Goal: Task Accomplishment & Management: Manage account settings

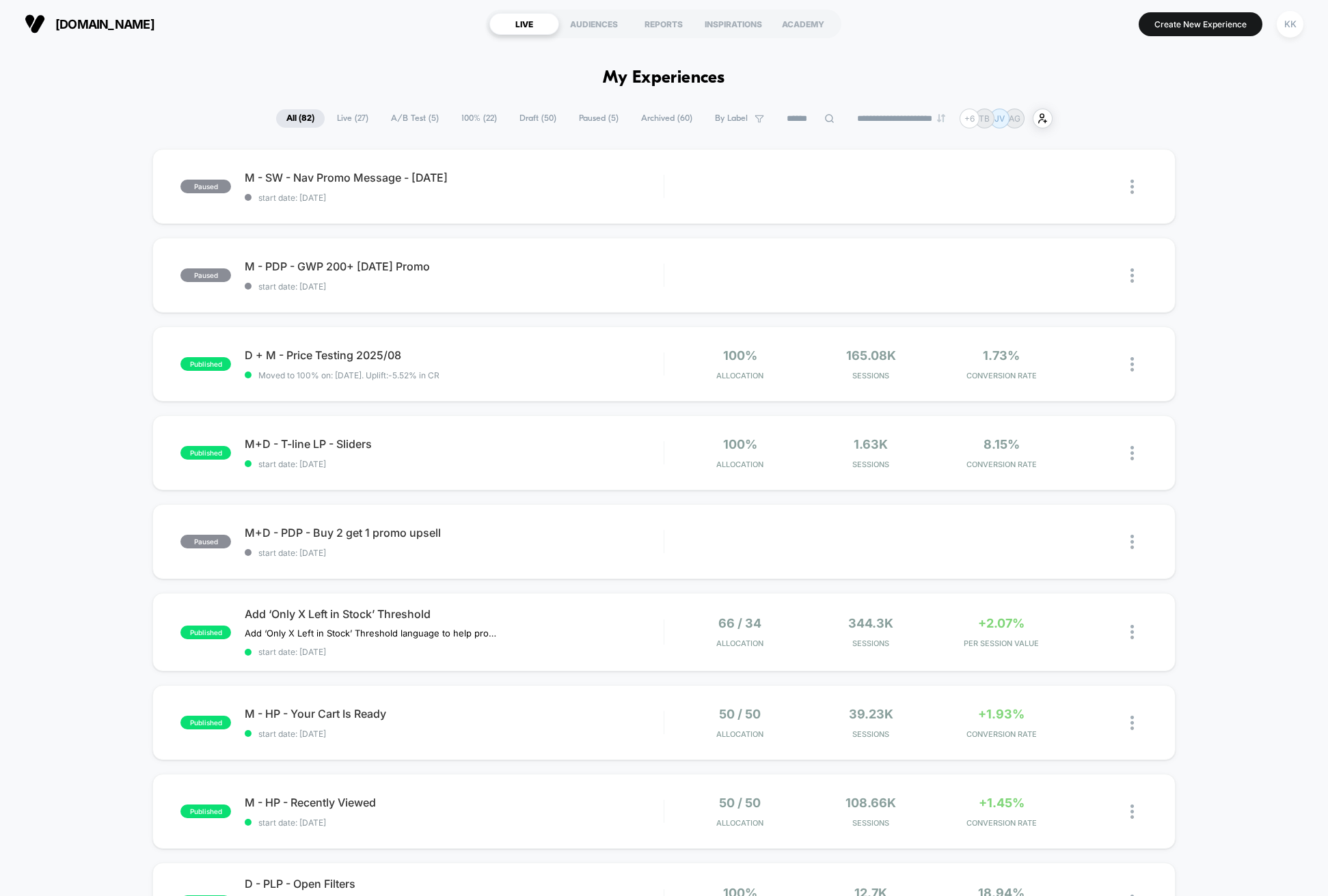
click at [474, 112] on span "100% ( 22 )" at bounding box center [479, 118] width 56 height 19
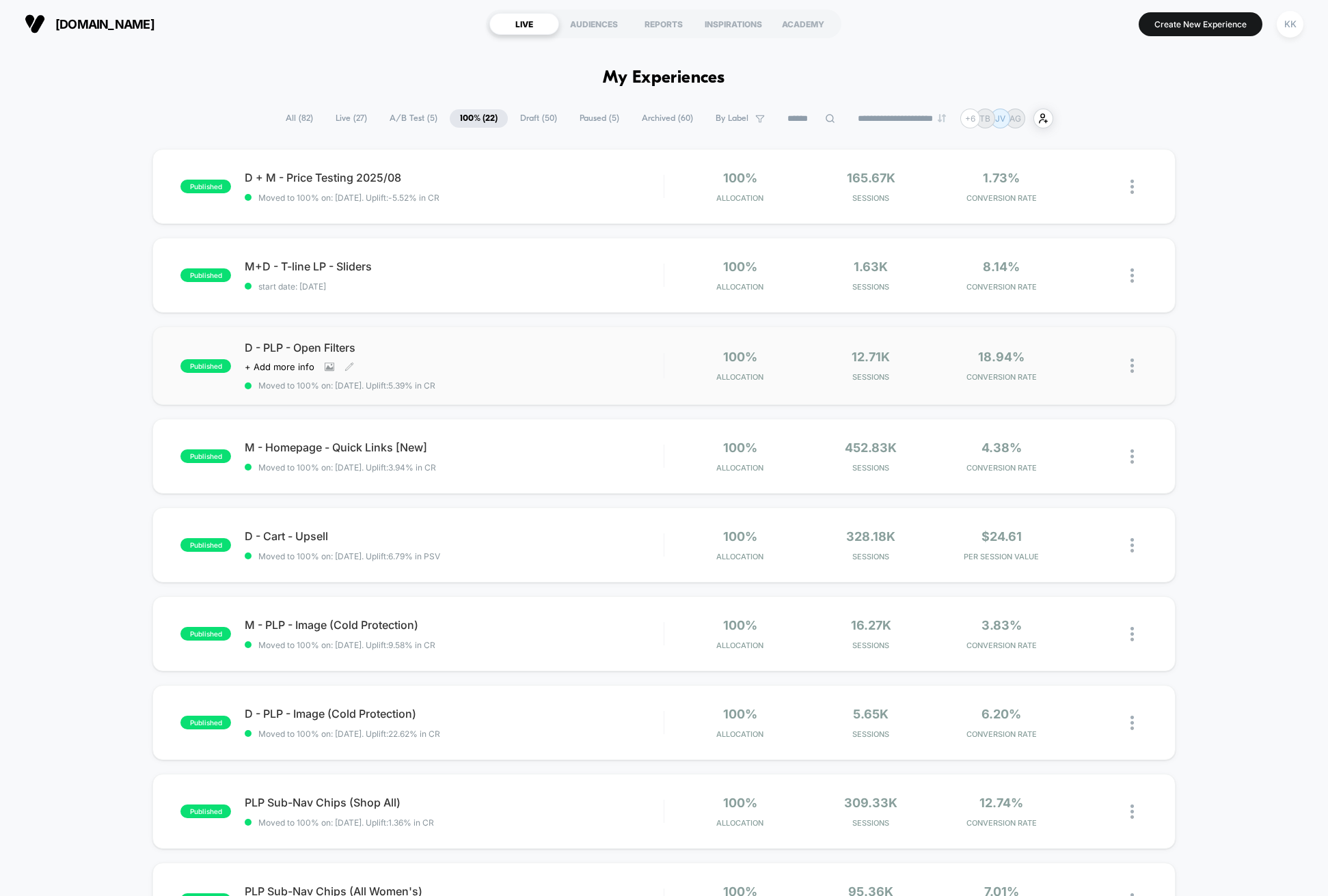
click at [445, 362] on div "Click to view images Click to edit experience details + Add more info" at bounding box center [391, 366] width 294 height 11
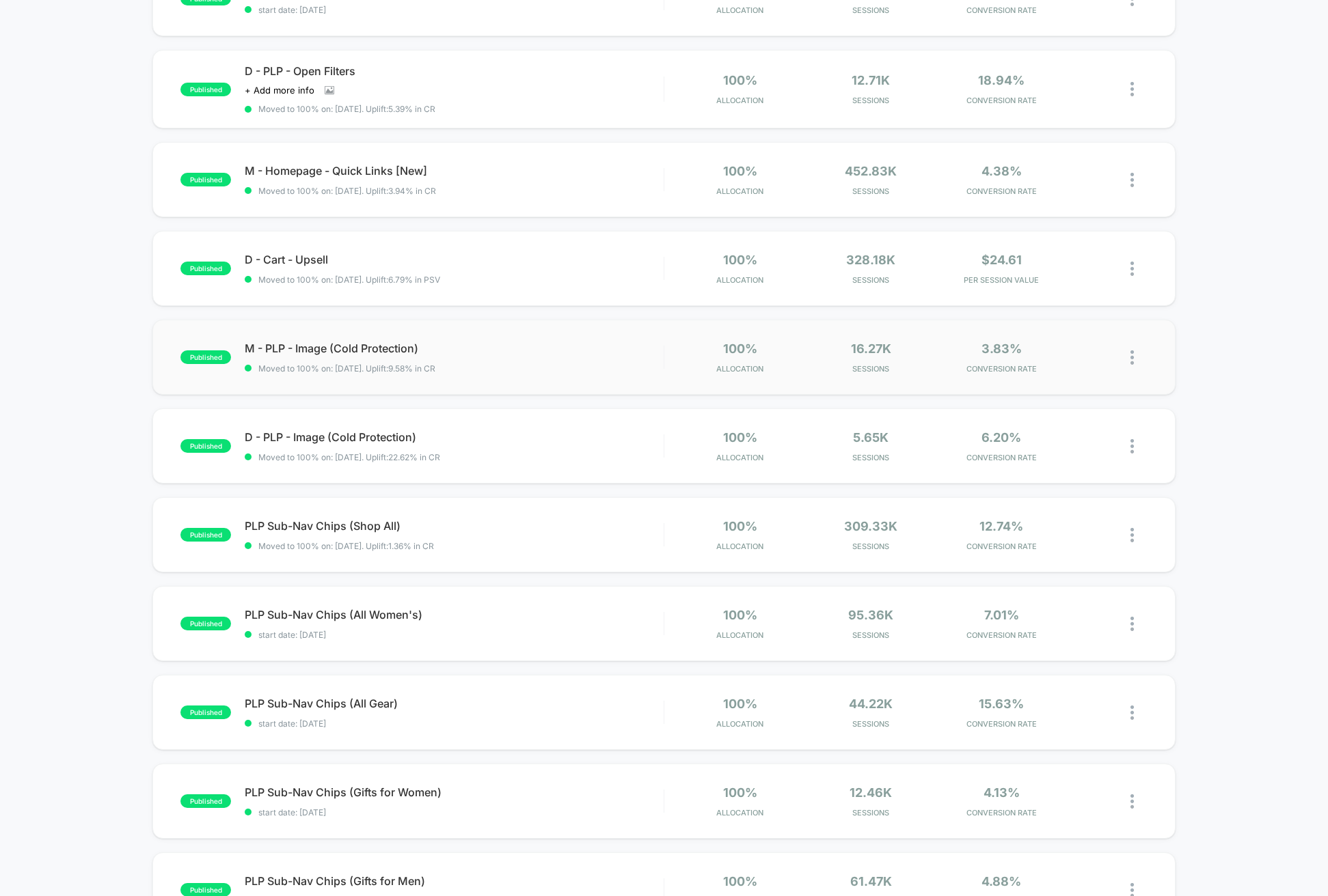
scroll to position [273, 0]
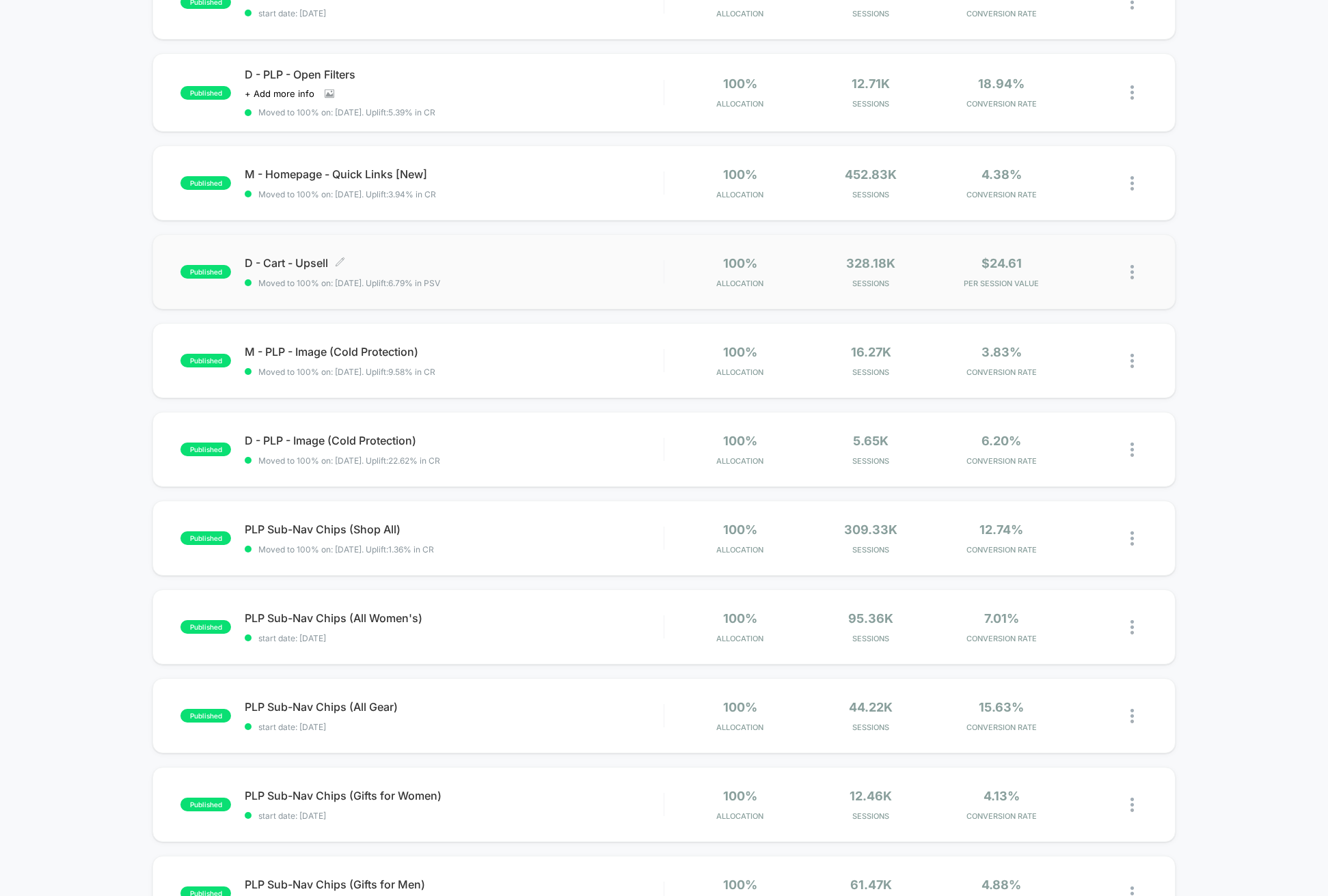
click at [440, 284] on span "Moved to 100% on: [DATE] . Uplift: 6.79% in PSV" at bounding box center [349, 283] width 181 height 10
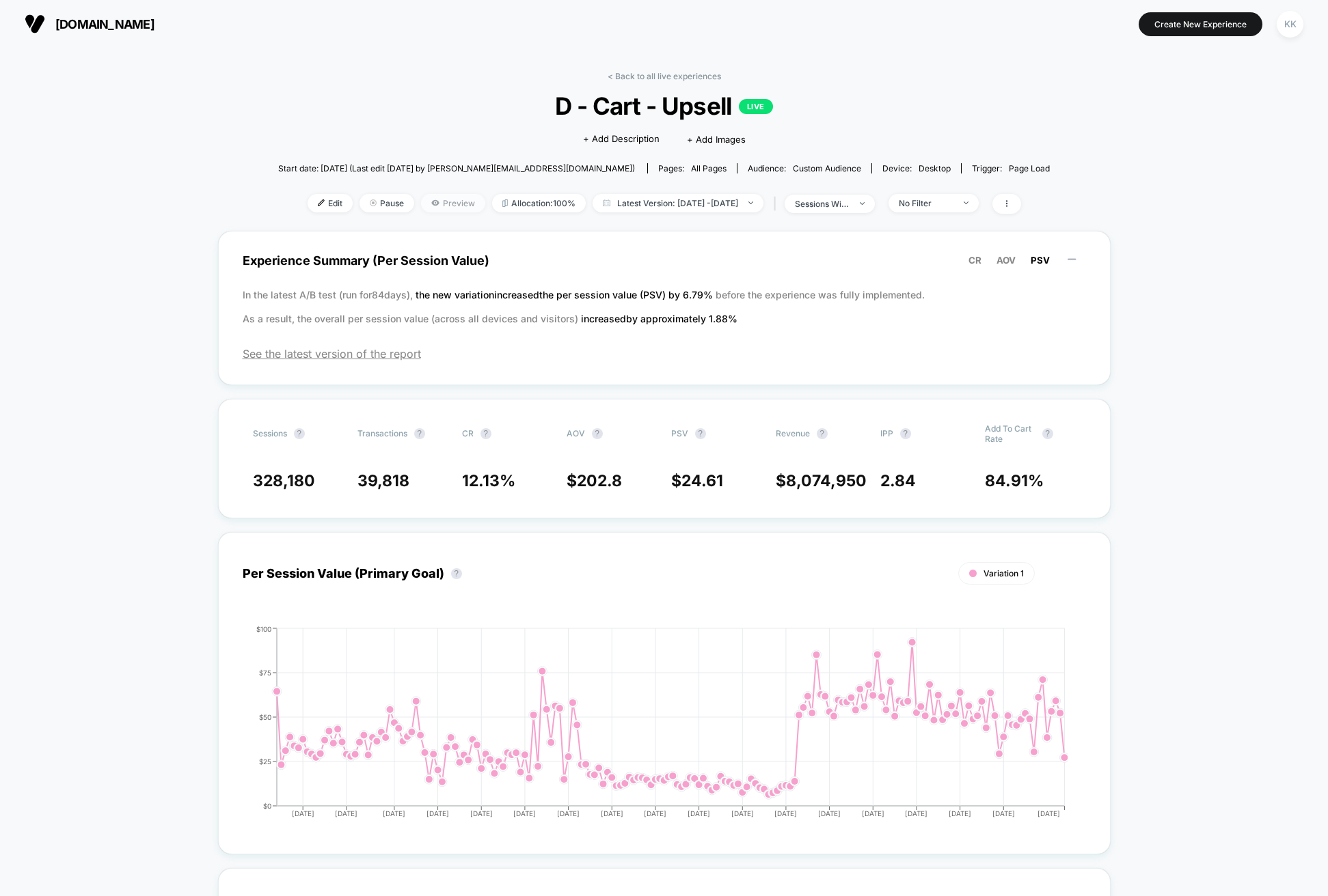
click at [435, 198] on span "Preview" at bounding box center [452, 203] width 64 height 19
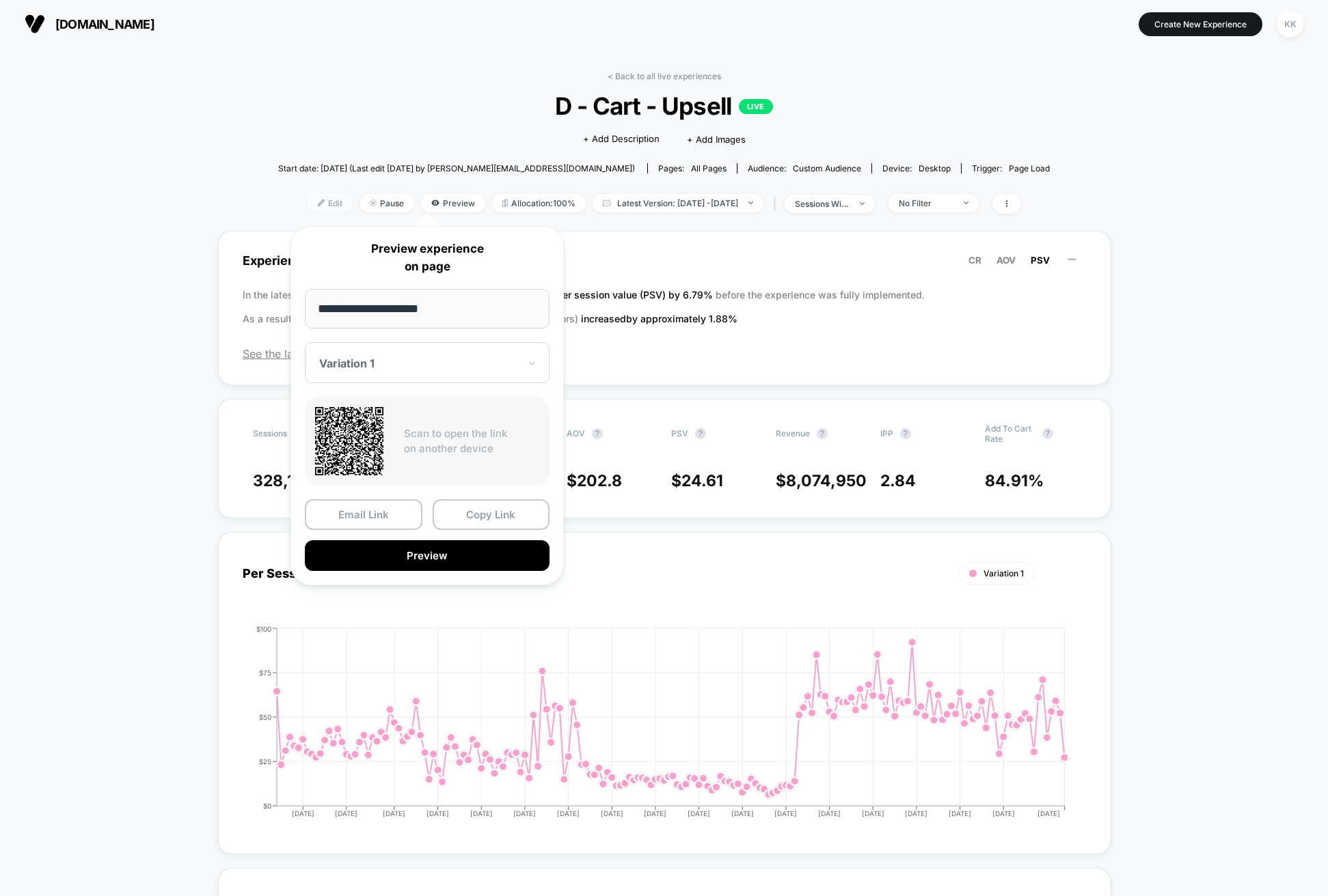
click at [307, 206] on span "Edit" at bounding box center [330, 203] width 45 height 19
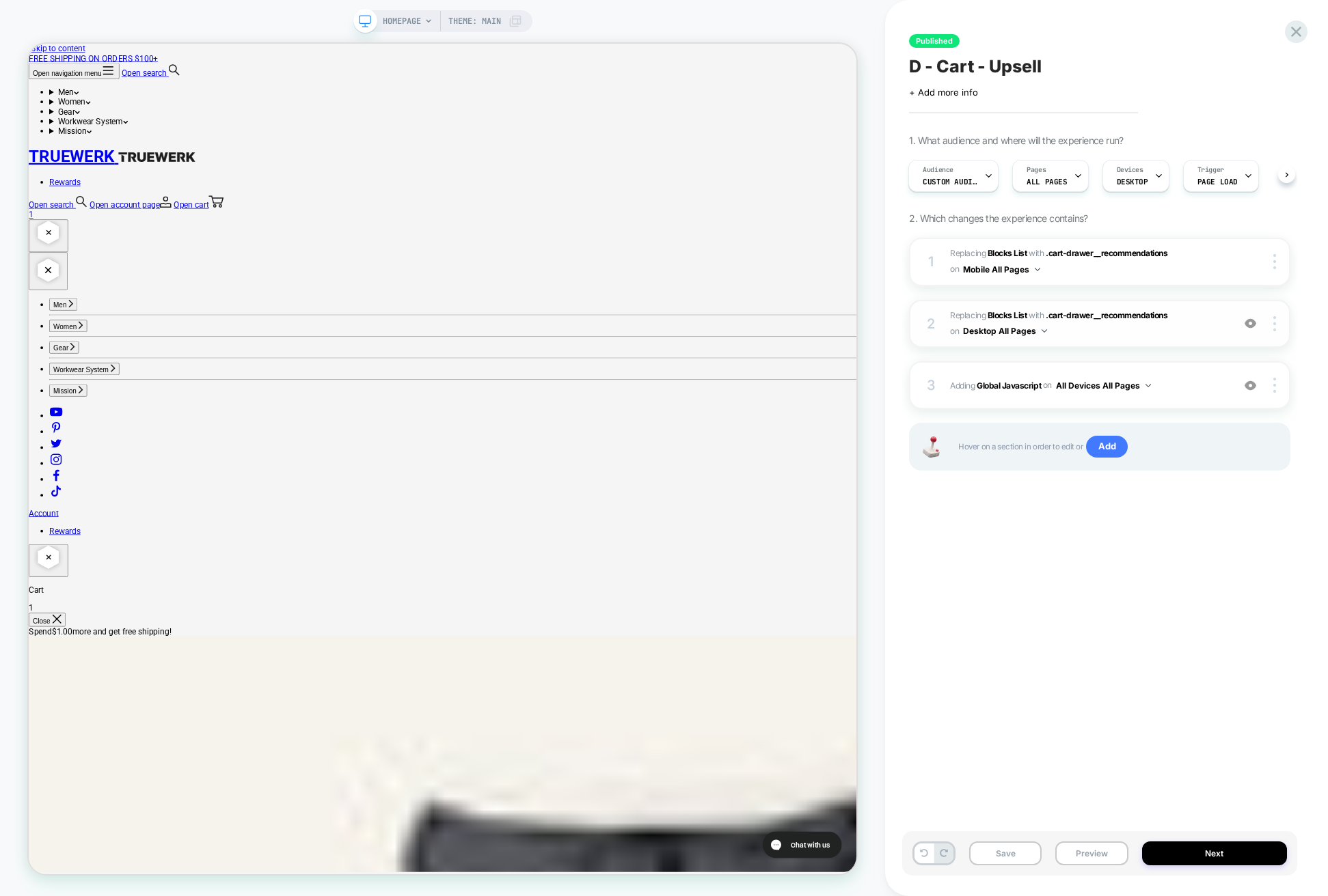
click at [1093, 332] on span "#_loomi_addon_1727448659033_dup1734813120 Replacing Blocks List WITH .cart-draw…" at bounding box center [1088, 324] width 276 height 32
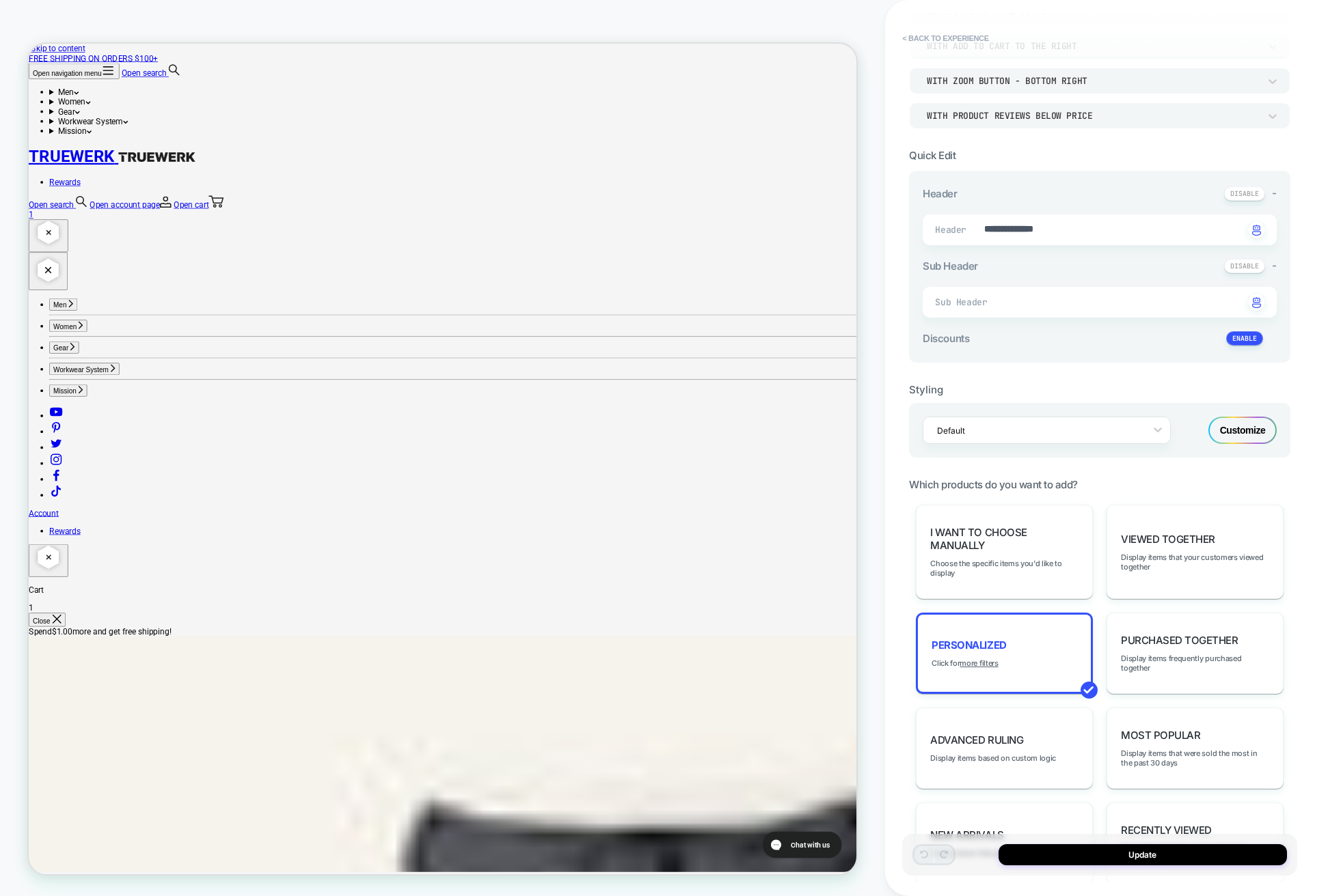
scroll to position [247, 0]
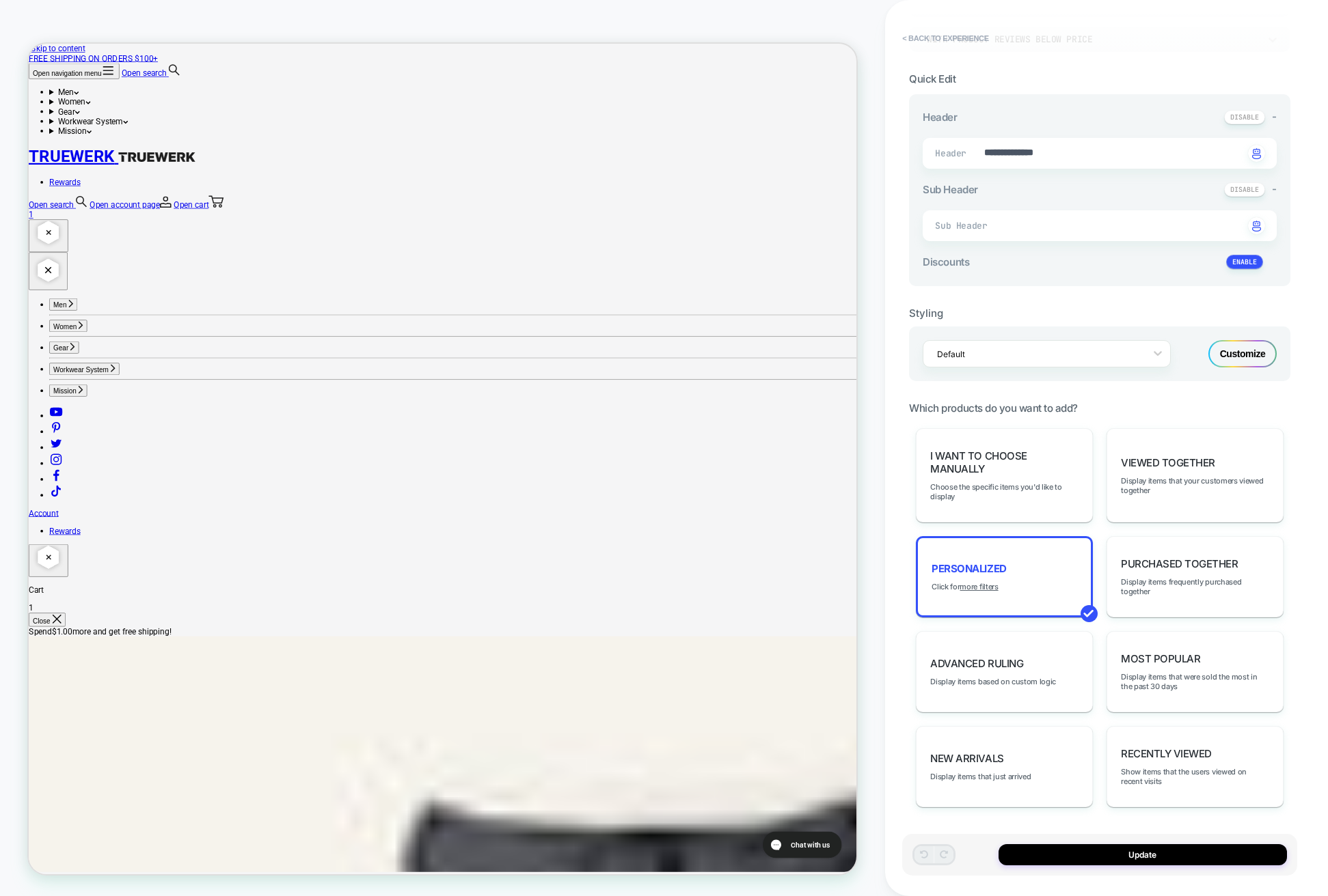
click at [1096, 252] on link "Open cart 1" at bounding box center [580, 265] width 1104 height 26
click at [72, 805] on icon "button" at bounding box center [66, 810] width 11 height 11
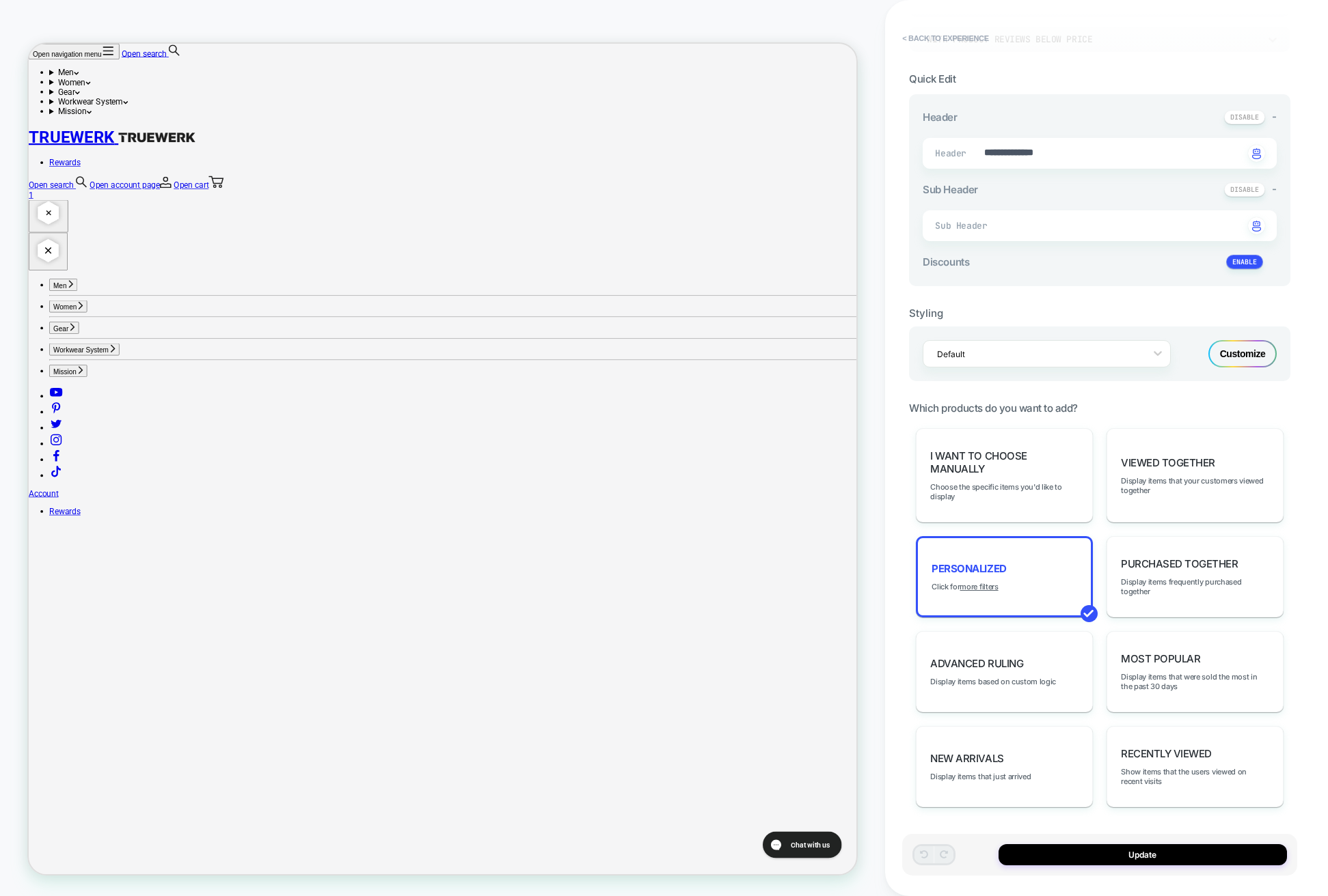
scroll to position [0, 0]
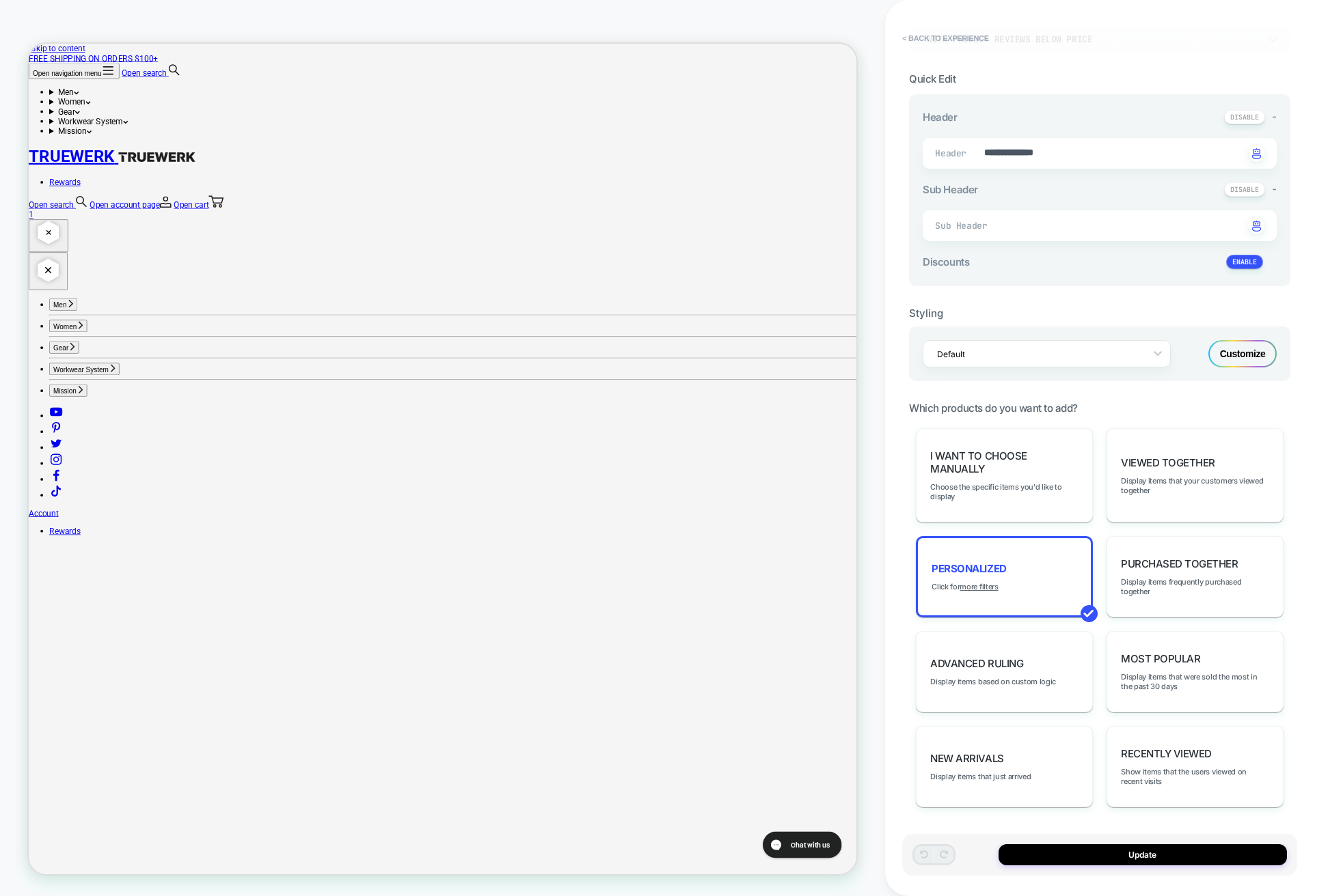
type textarea "*"
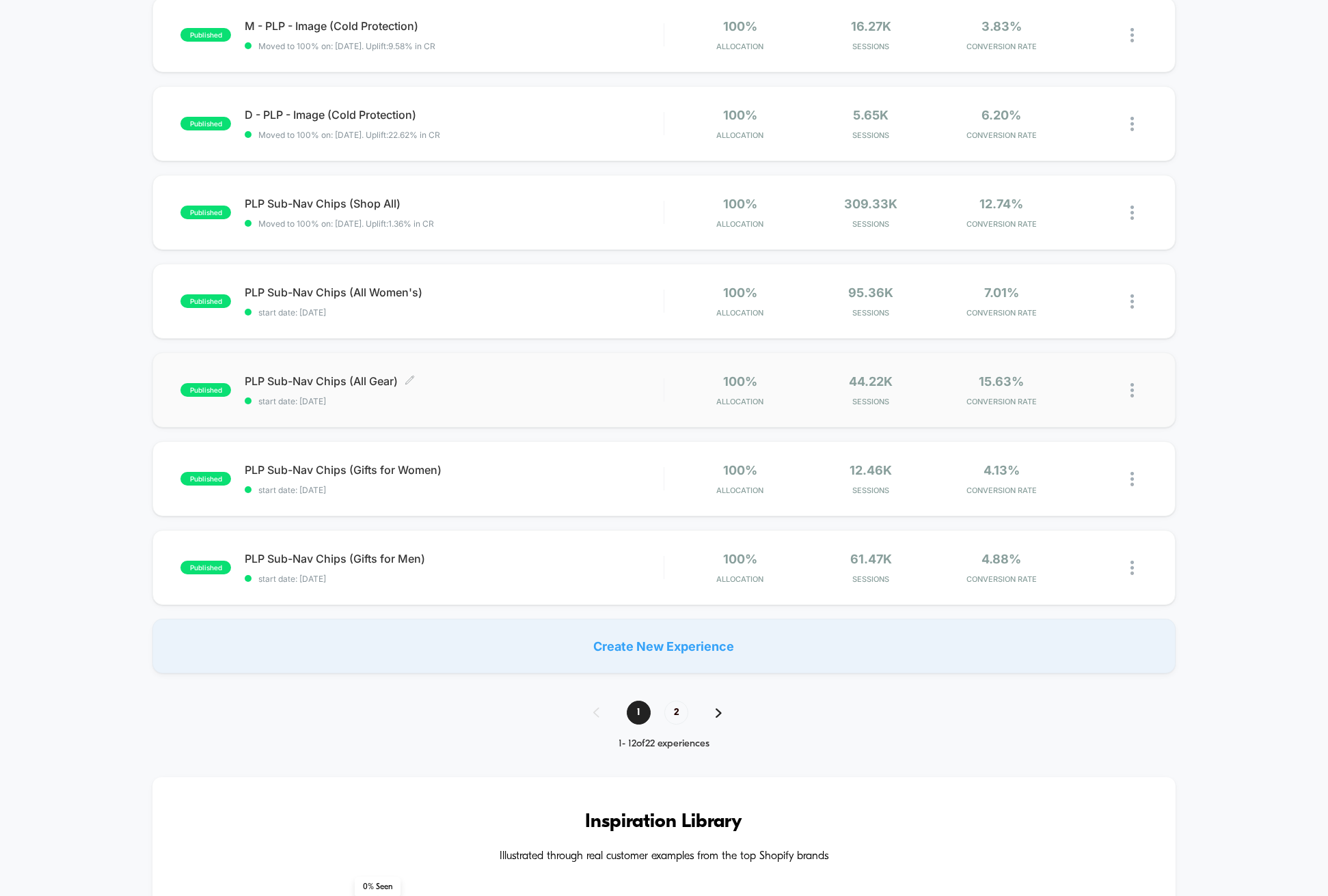
scroll to position [614, 0]
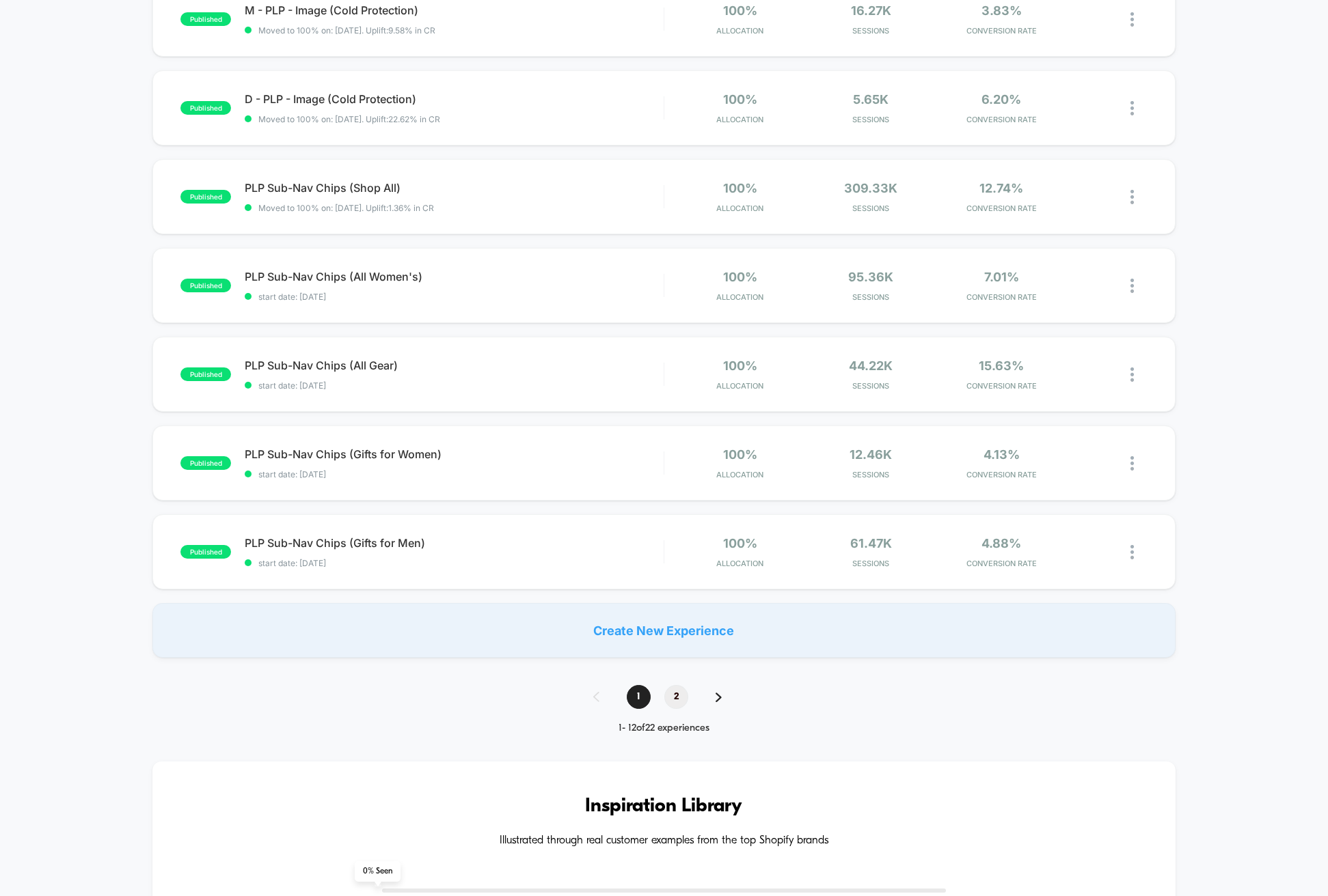
click at [675, 694] on span "2" at bounding box center [676, 697] width 24 height 24
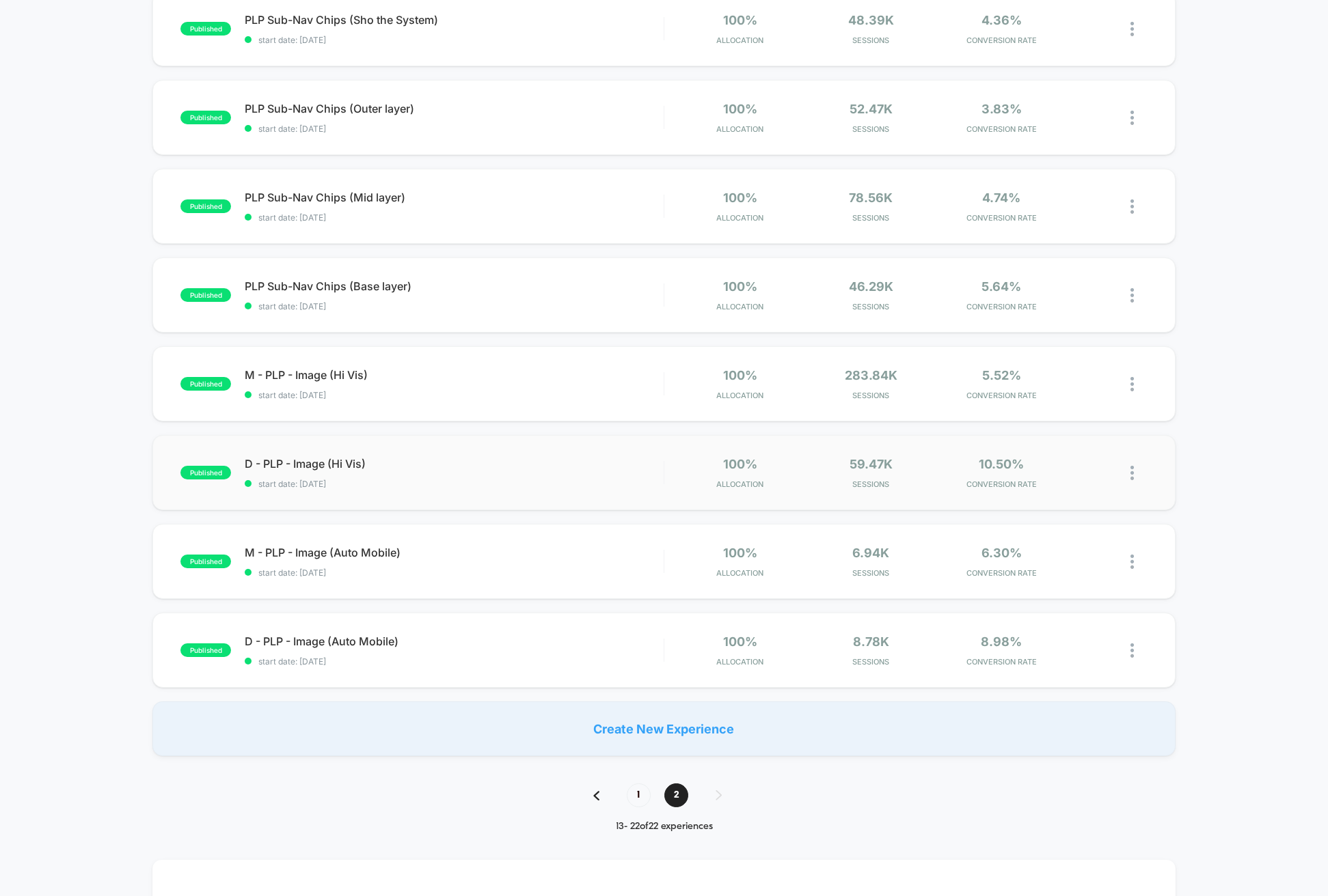
scroll to position [342, 0]
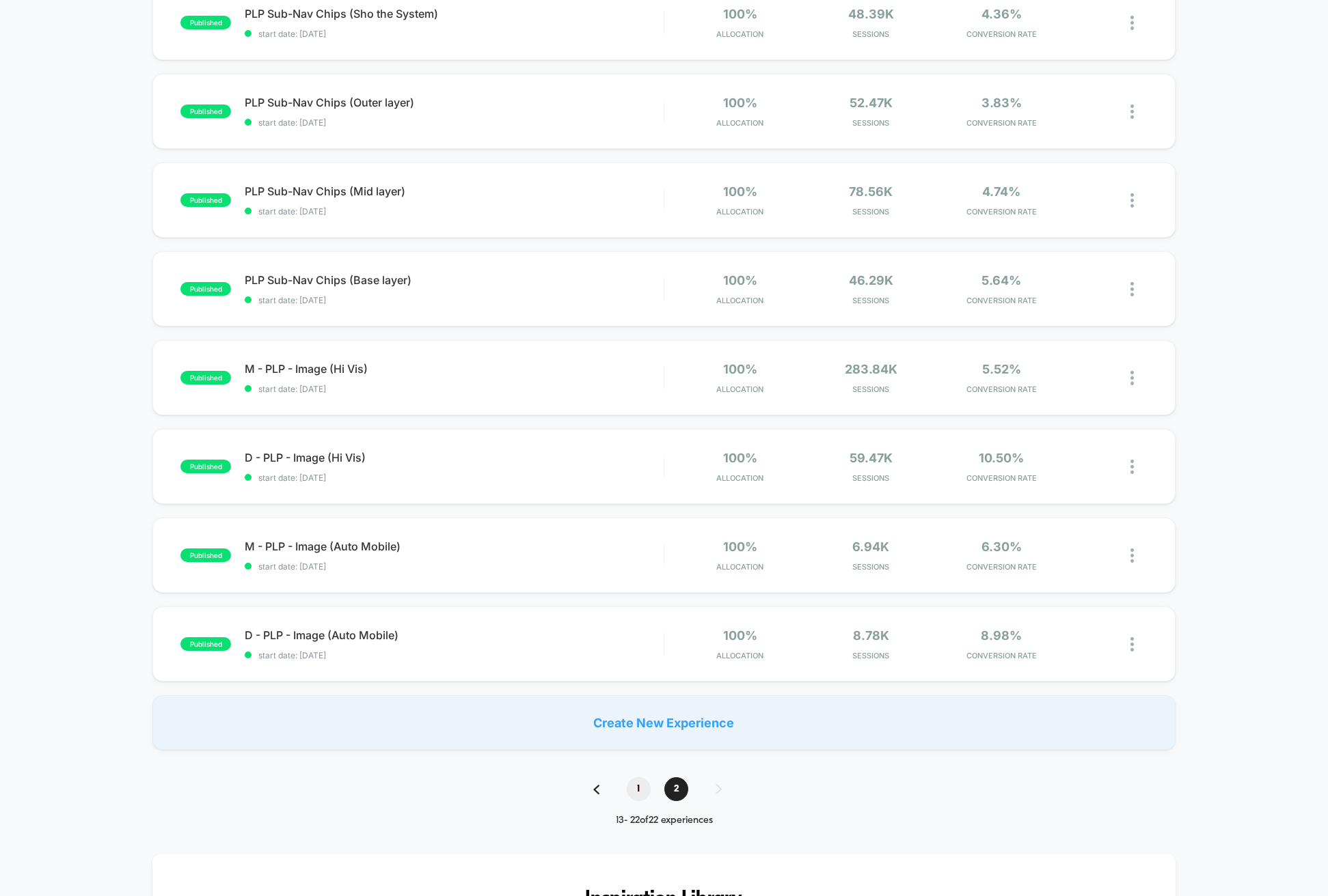
click at [635, 787] on span "1" at bounding box center [638, 789] width 24 height 24
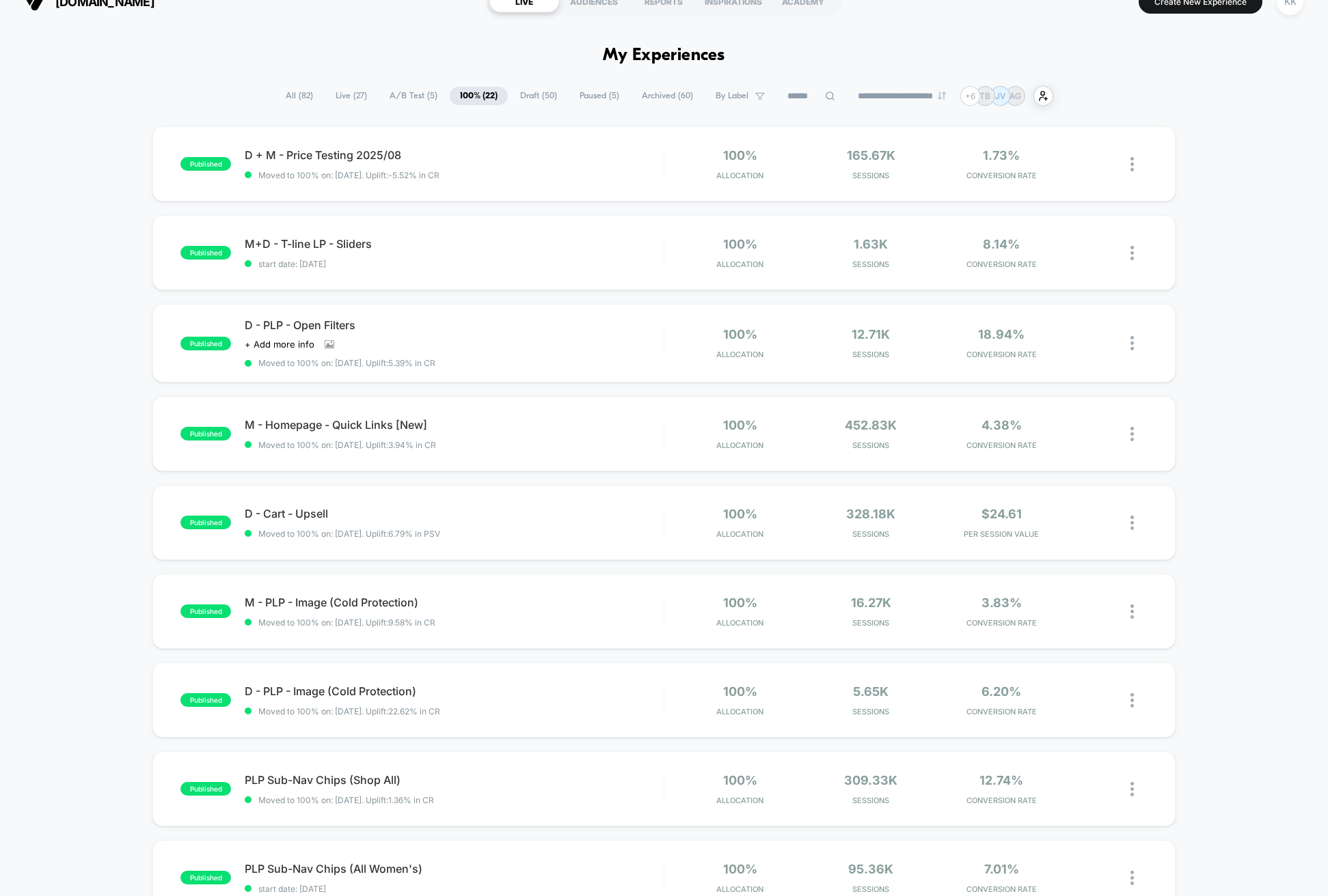
scroll to position [0, 0]
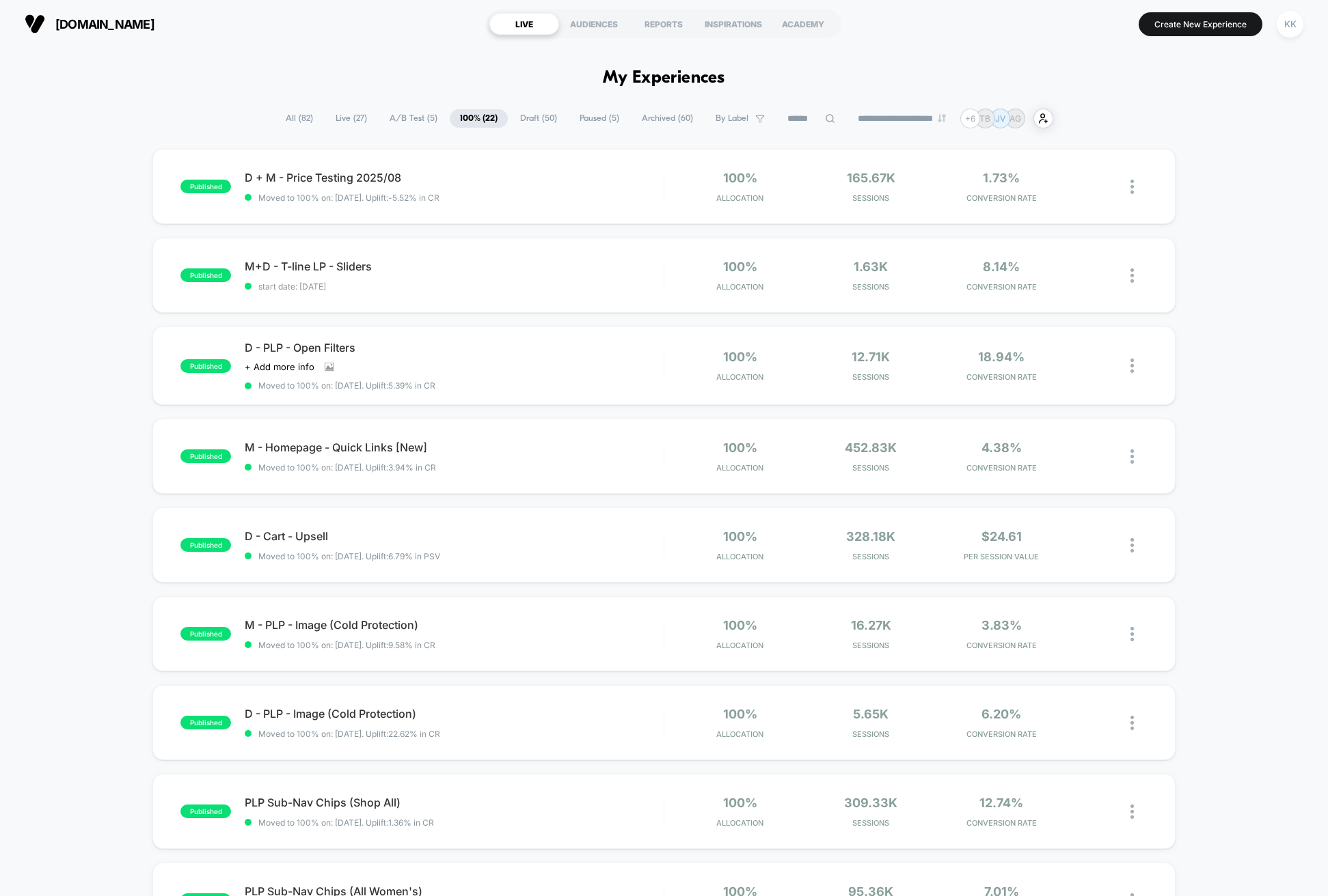
click at [395, 119] on span "A/B Test ( 5 )" at bounding box center [413, 118] width 68 height 19
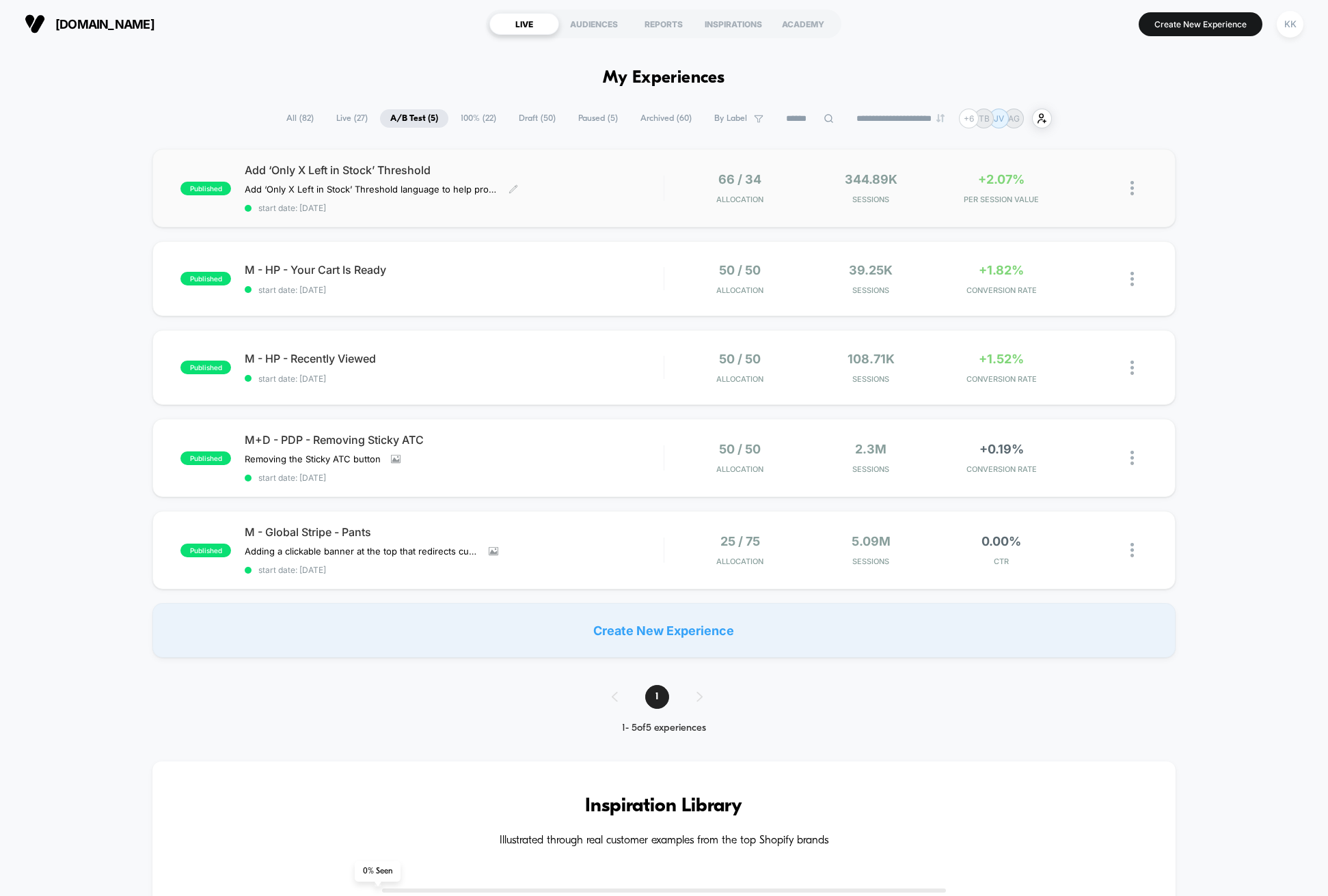
click at [511, 206] on span "start date: [DATE]" at bounding box center [453, 208] width 418 height 10
click at [572, 547] on div "M - Global Stripe - Pants Adding a clickable banner at the top that redirects c…" at bounding box center [453, 549] width 418 height 50
click at [592, 351] on div "published M - HP - Recently Viewed start date: [DATE] 50 / 50 Allocation 108.71…" at bounding box center [664, 367] width 1023 height 75
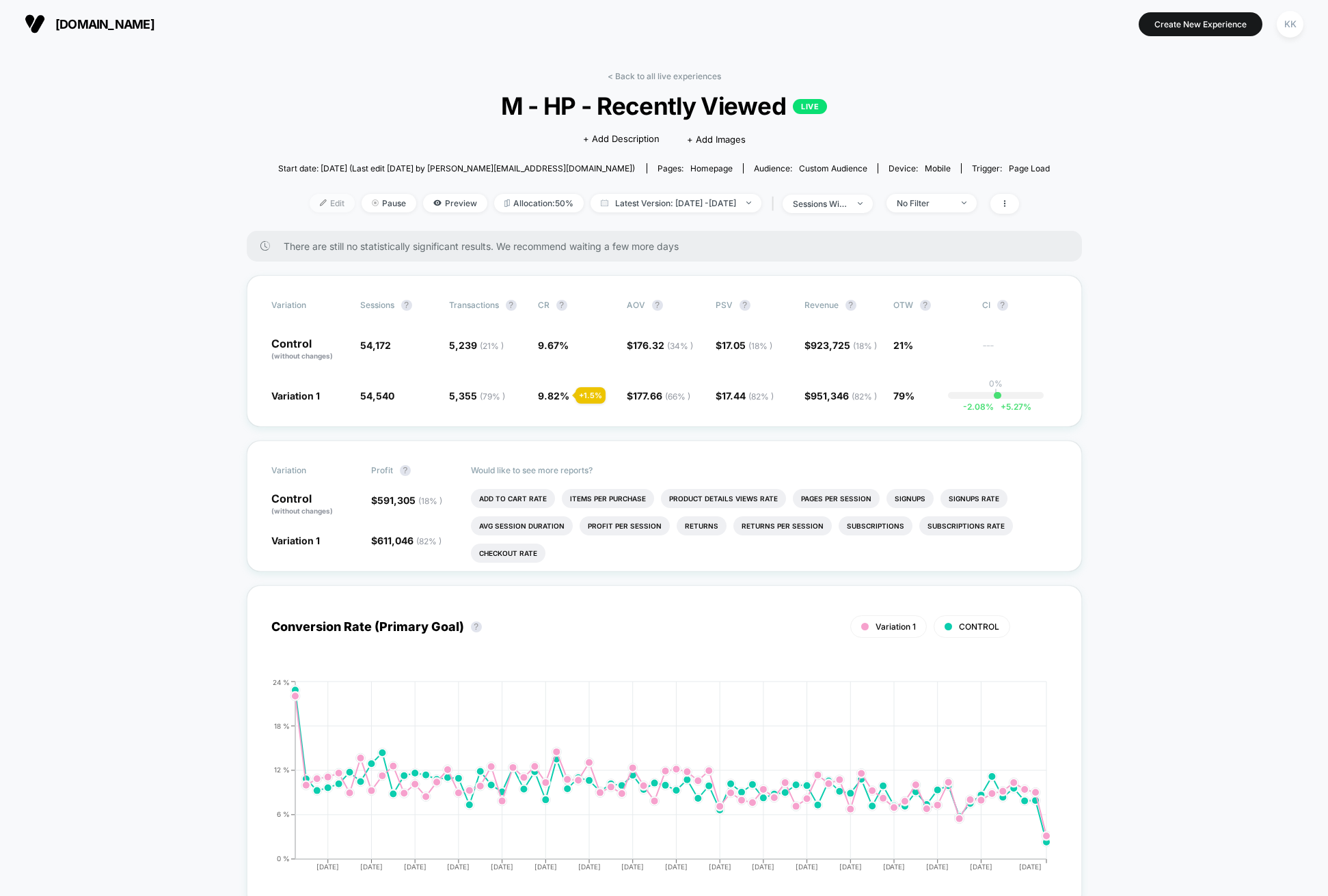
click at [320, 203] on span "Edit" at bounding box center [332, 203] width 45 height 19
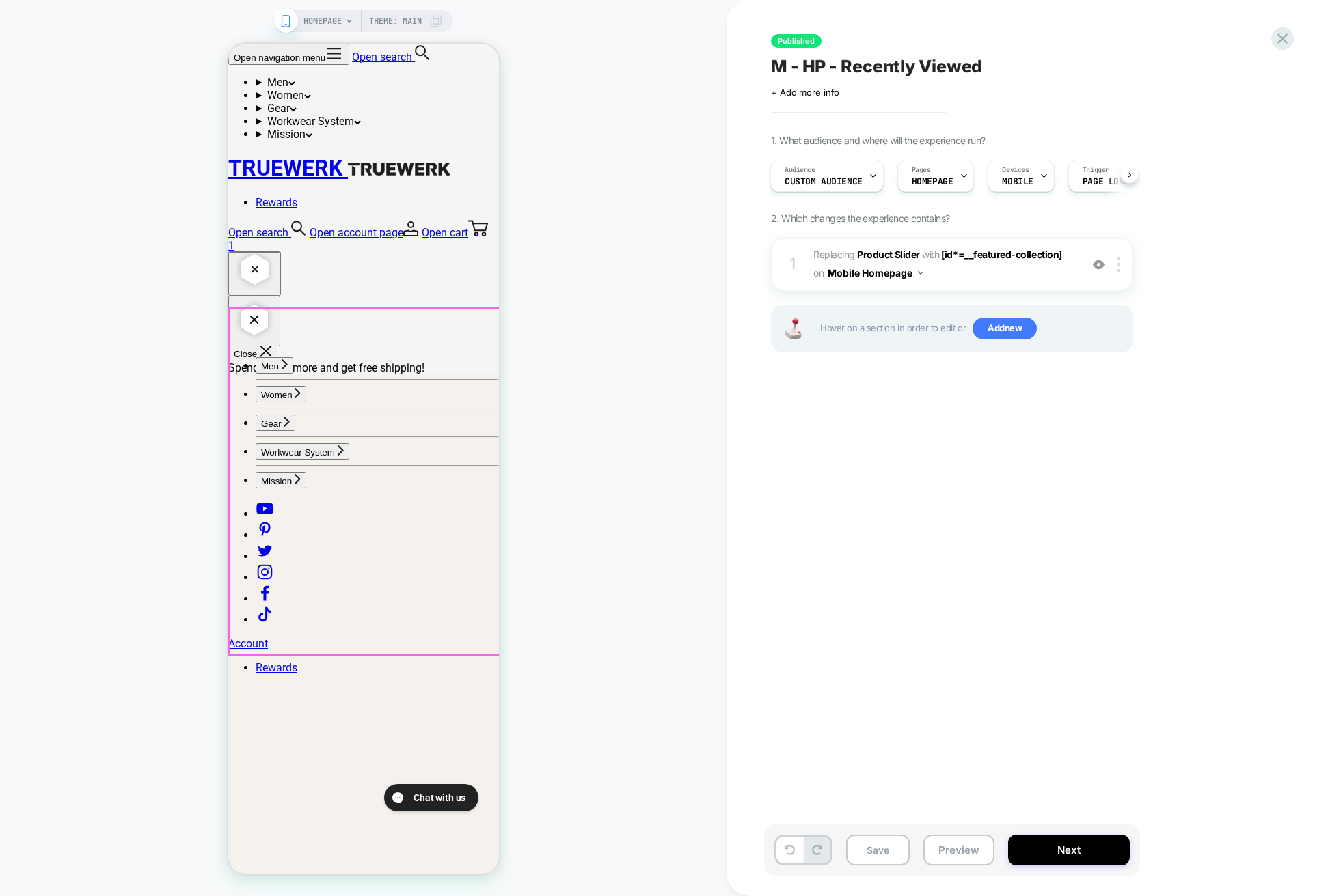
scroll to position [137, 0]
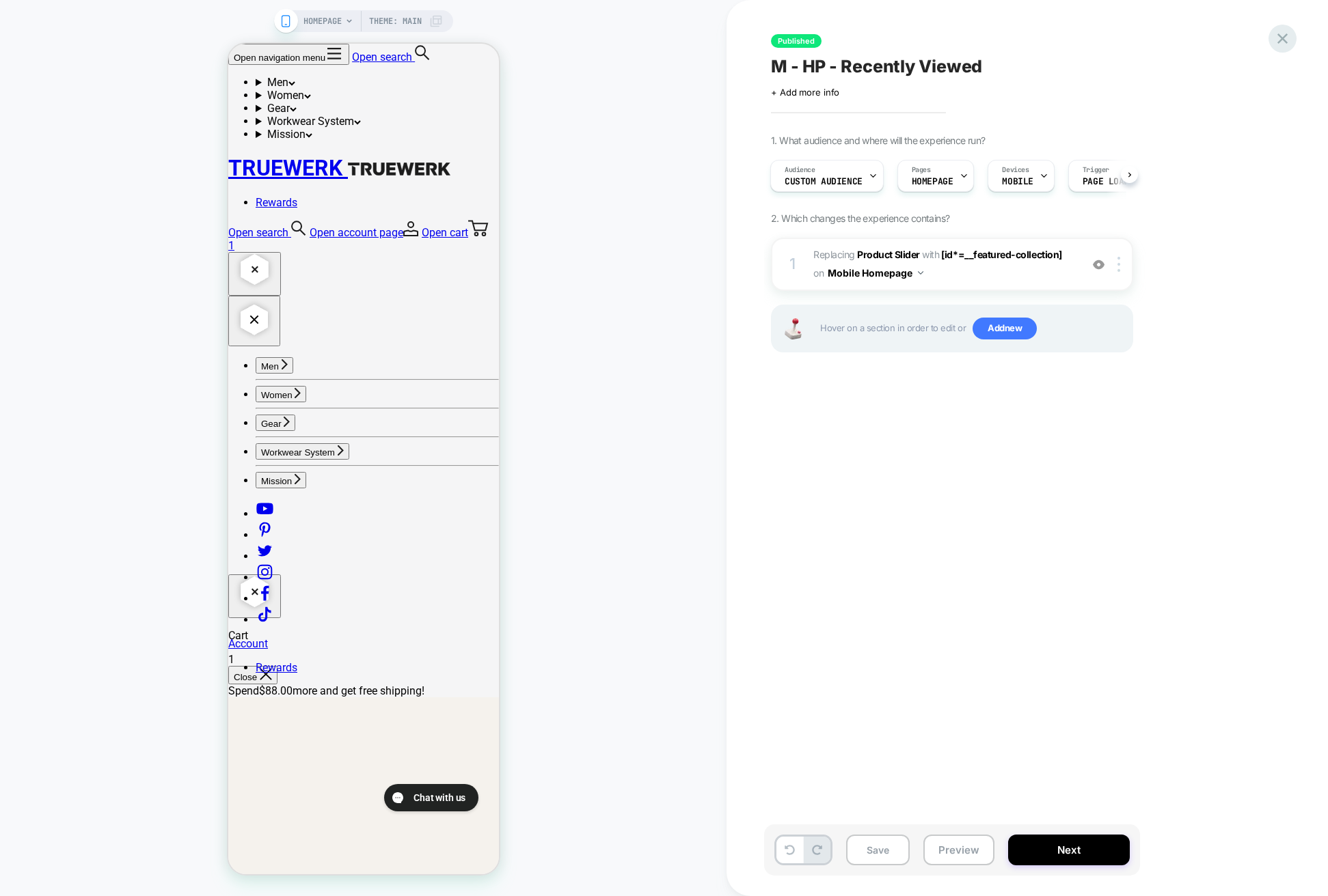
click at [1282, 39] on icon at bounding box center [1282, 38] width 10 height 10
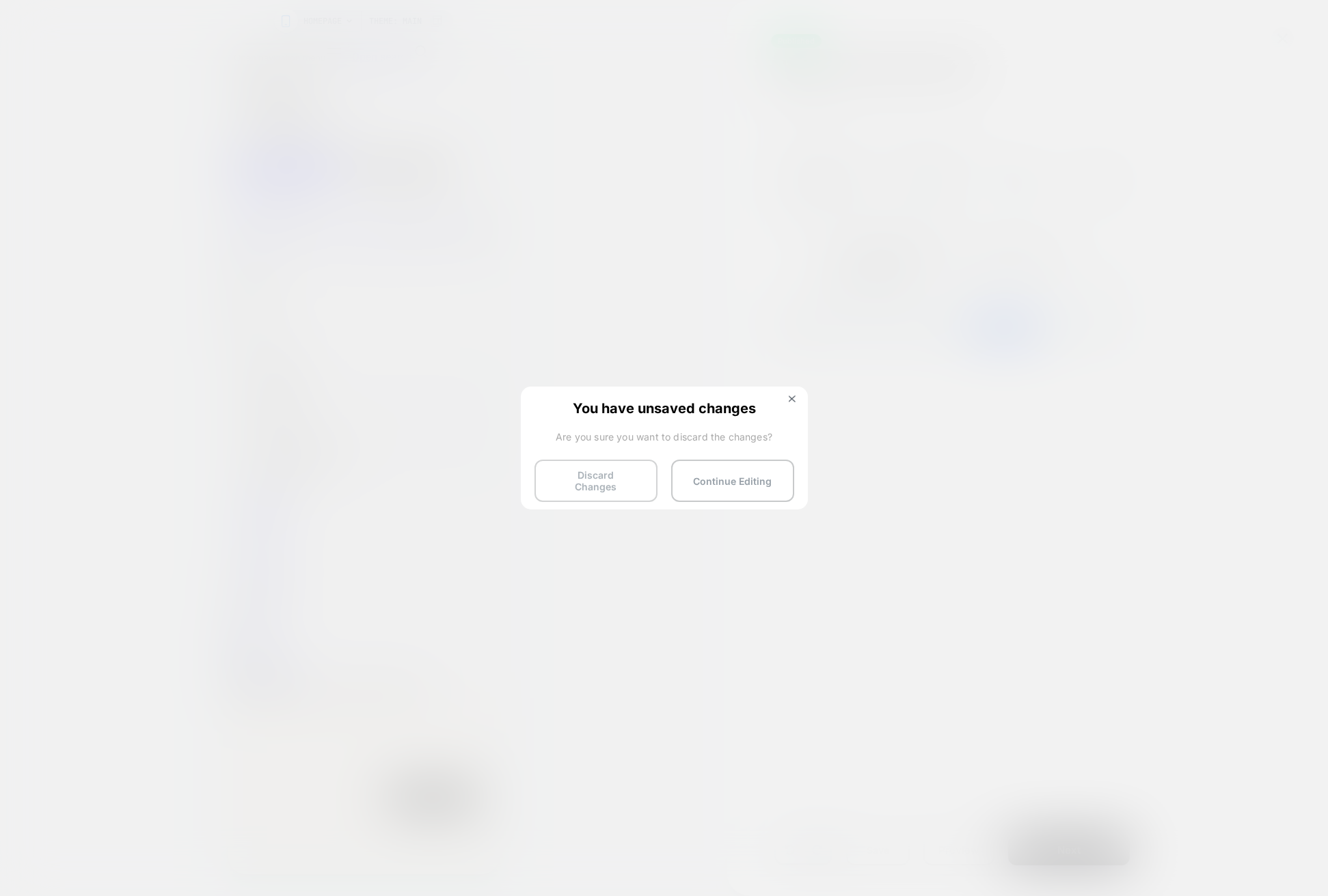
click at [623, 483] on button "Discard Changes" at bounding box center [595, 480] width 123 height 42
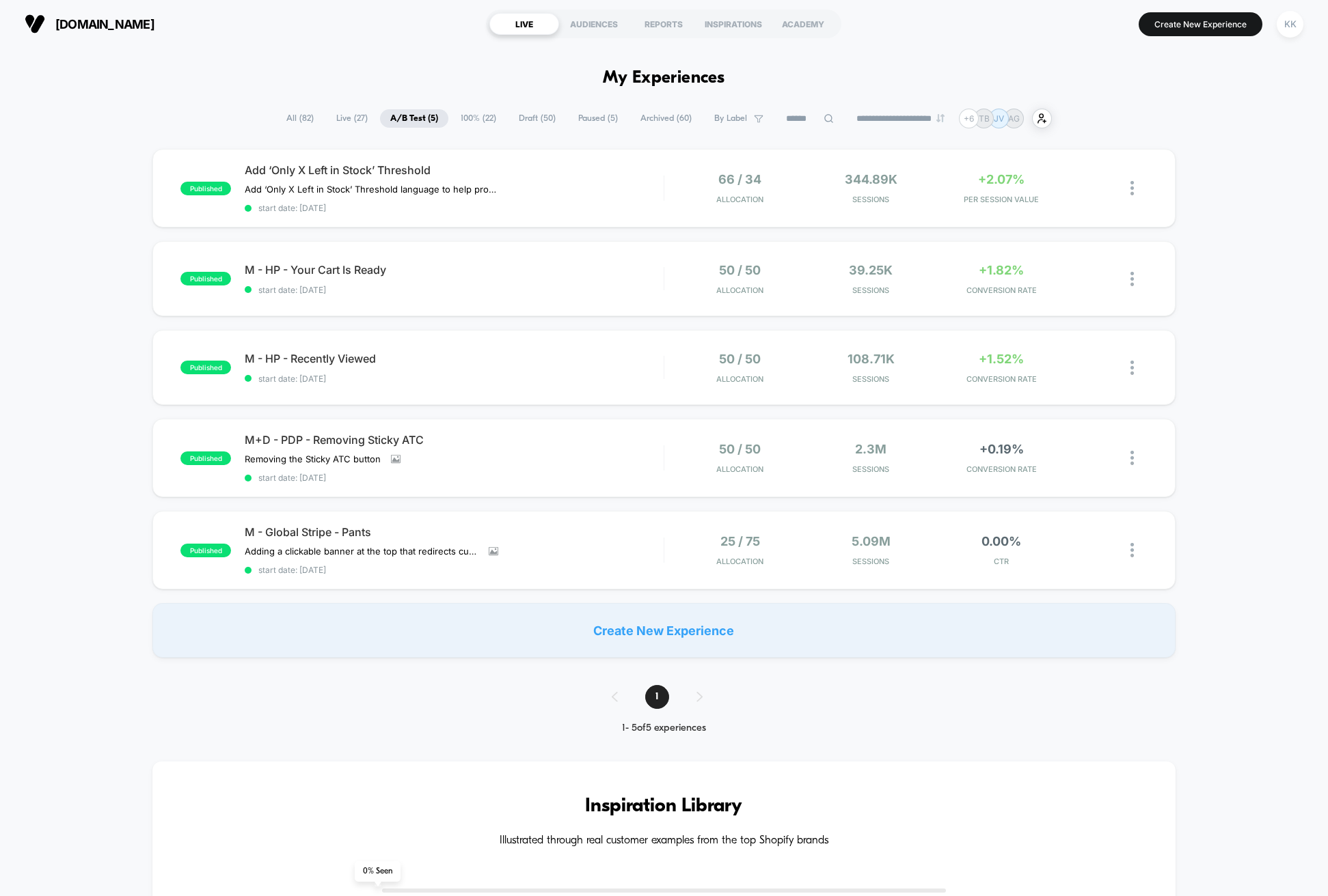
click at [580, 117] on span "Paused ( 5 )" at bounding box center [597, 118] width 60 height 19
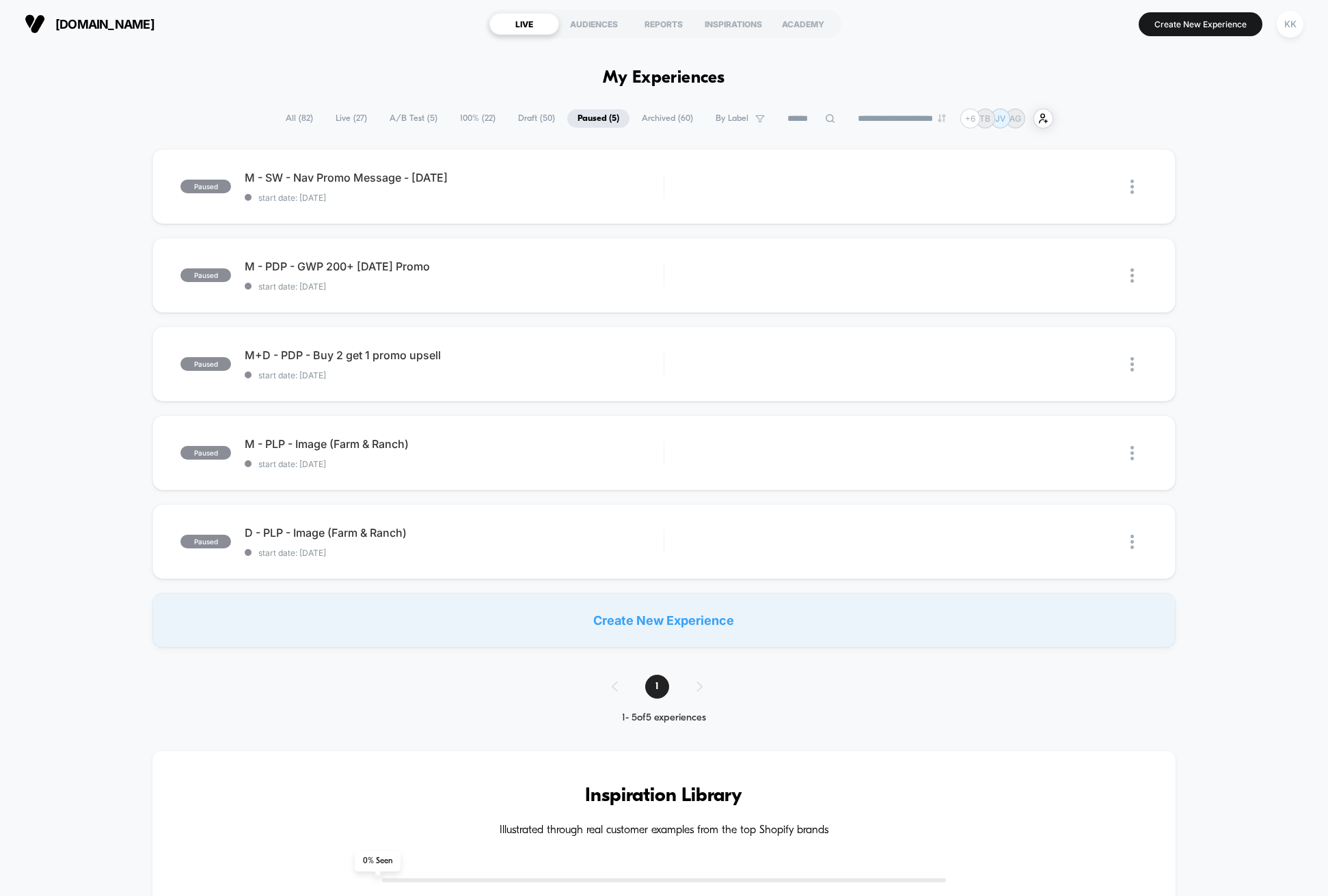
click at [531, 118] on span "Draft ( 50 )" at bounding box center [536, 118] width 57 height 19
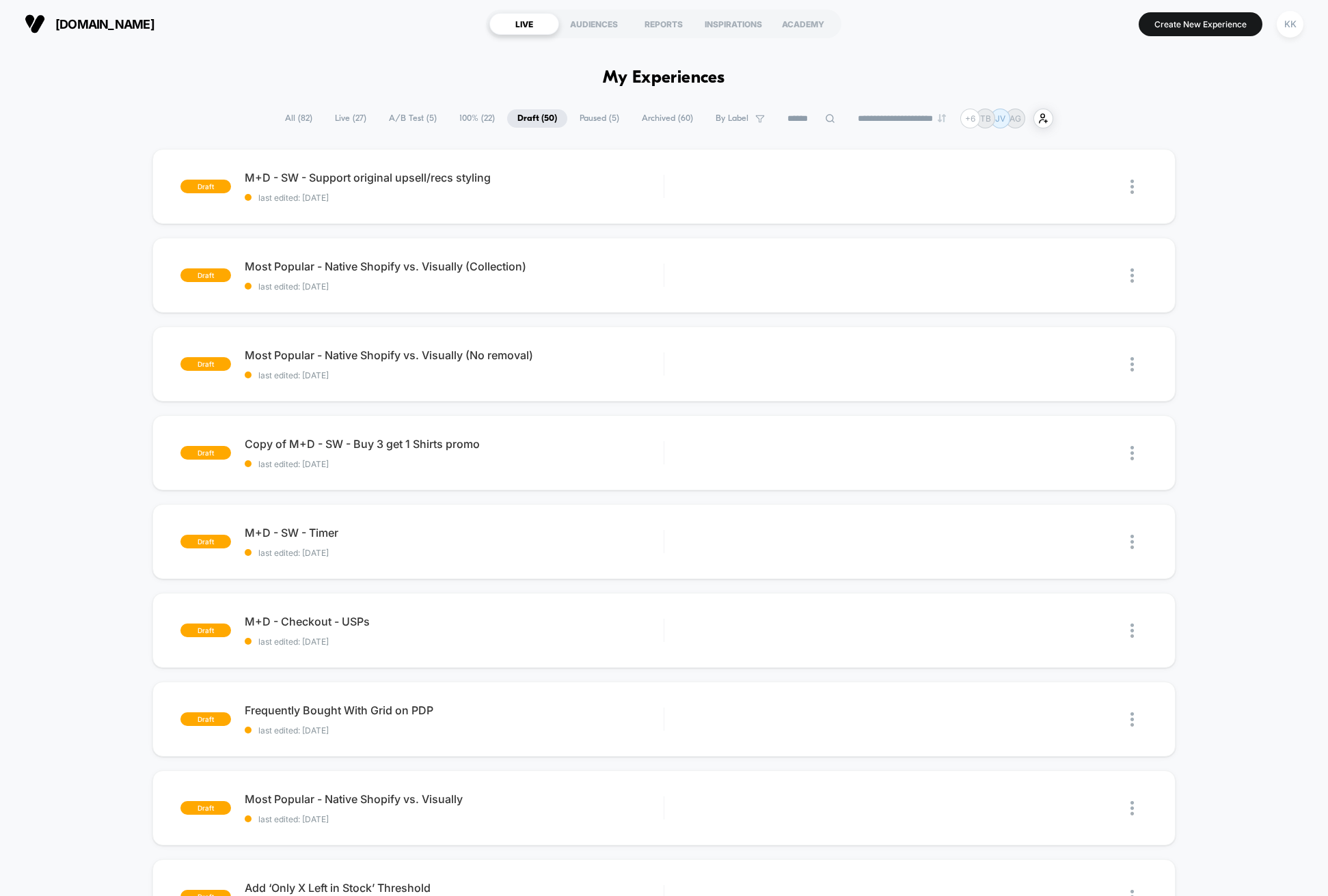
click at [466, 119] on span "100% ( 22 )" at bounding box center [477, 118] width 56 height 19
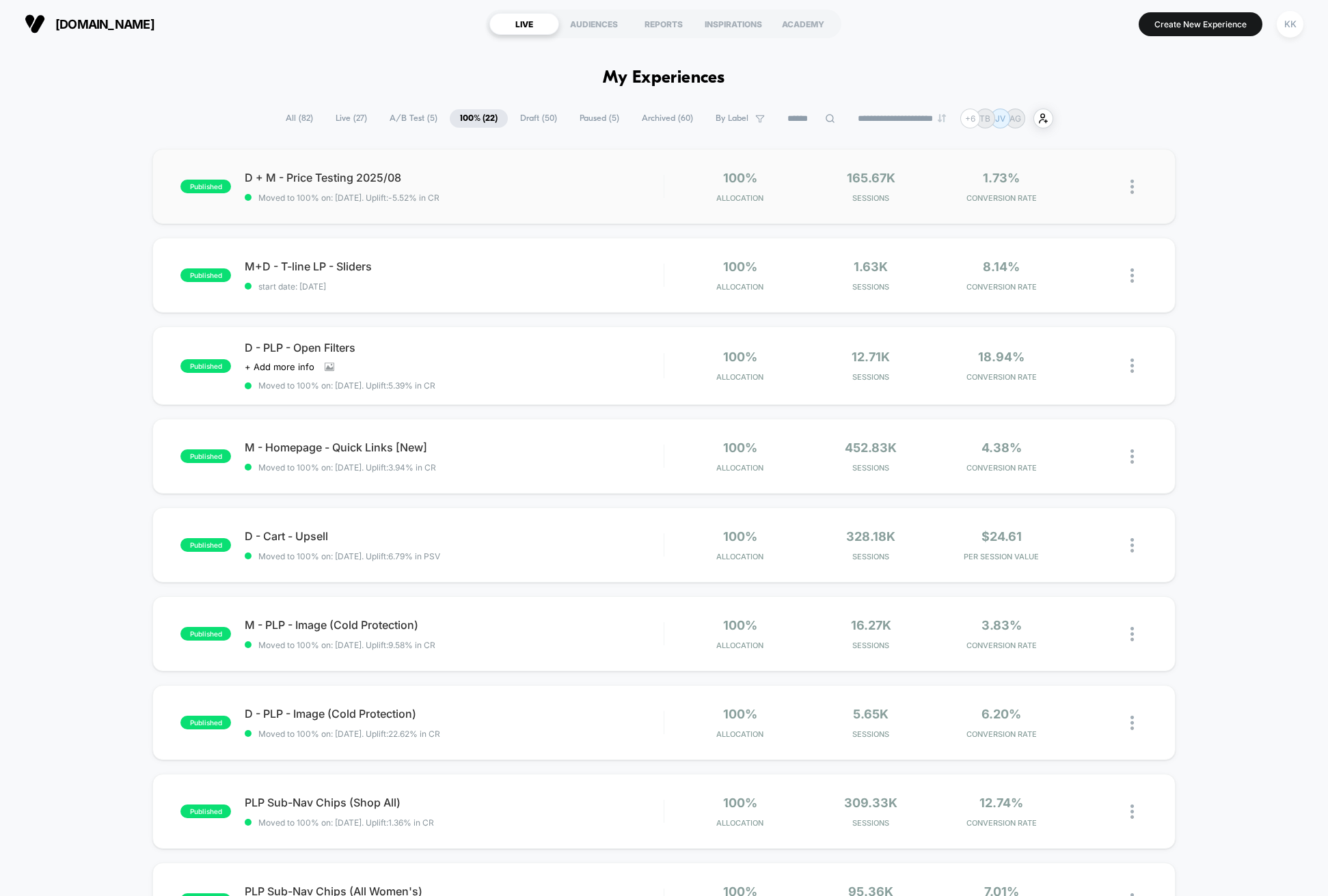
click at [1130, 185] on img at bounding box center [1131, 186] width 3 height 15
click at [1056, 168] on div "Pause" at bounding box center [1061, 170] width 123 height 31
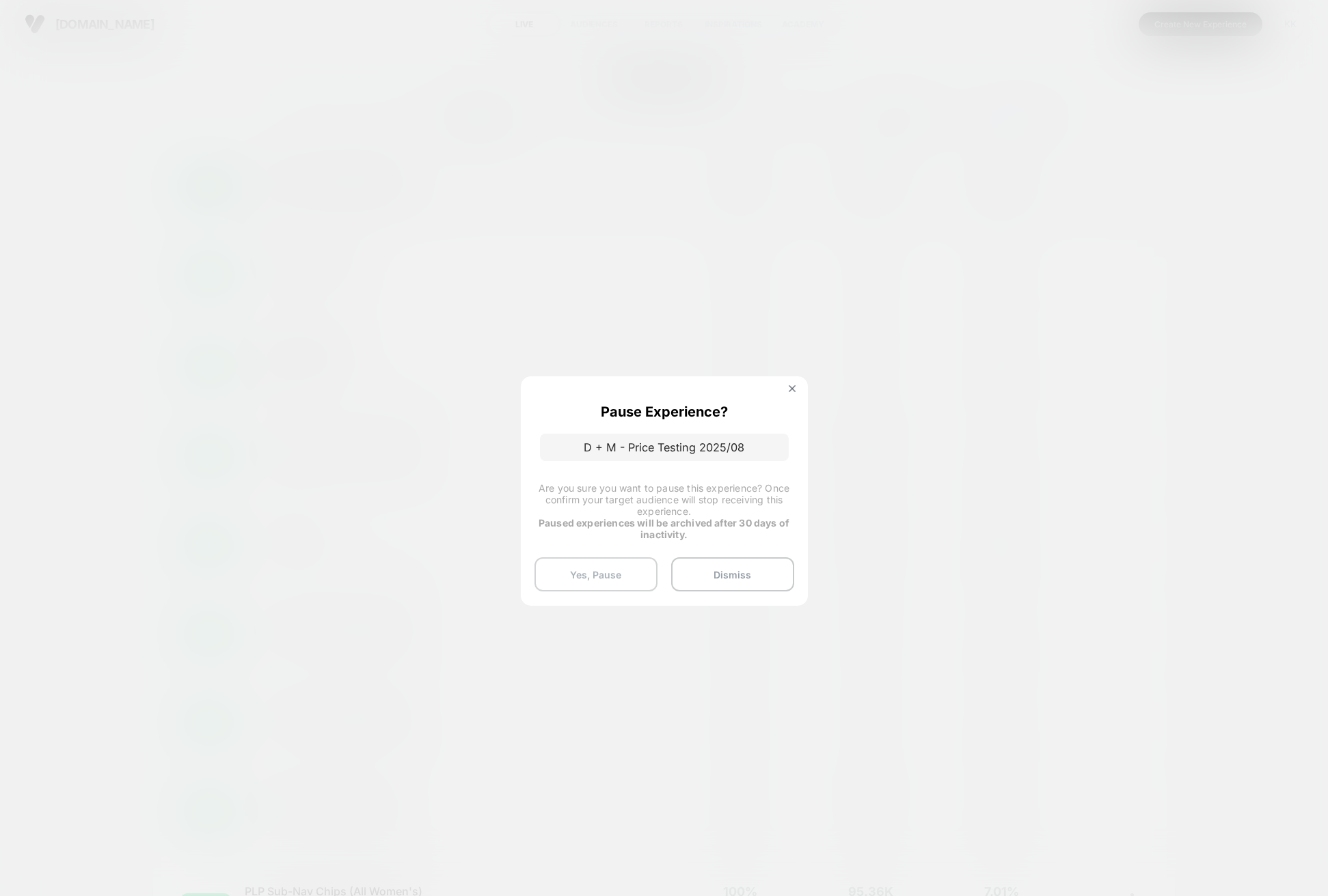
click at [616, 574] on button "Yes, Pause" at bounding box center [595, 574] width 123 height 34
